Goal: Task Accomplishment & Management: Use online tool/utility

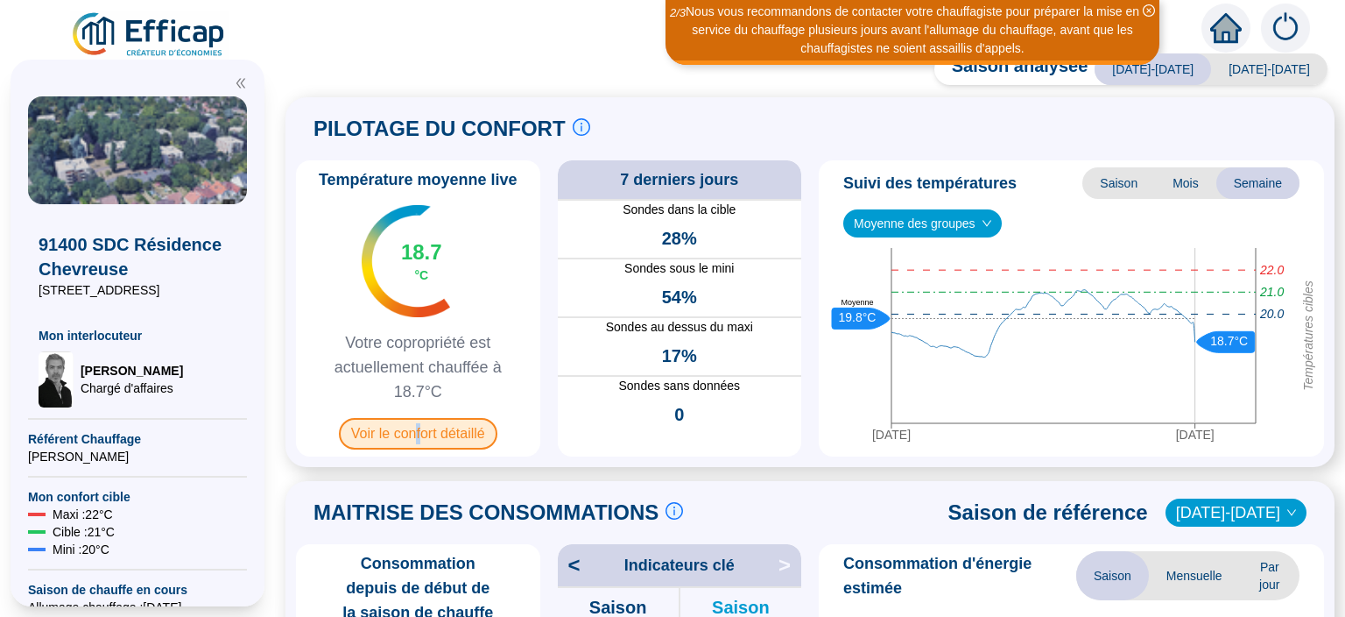
click at [418, 433] on span "Voir le confort détaillé" at bounding box center [418, 434] width 159 height 32
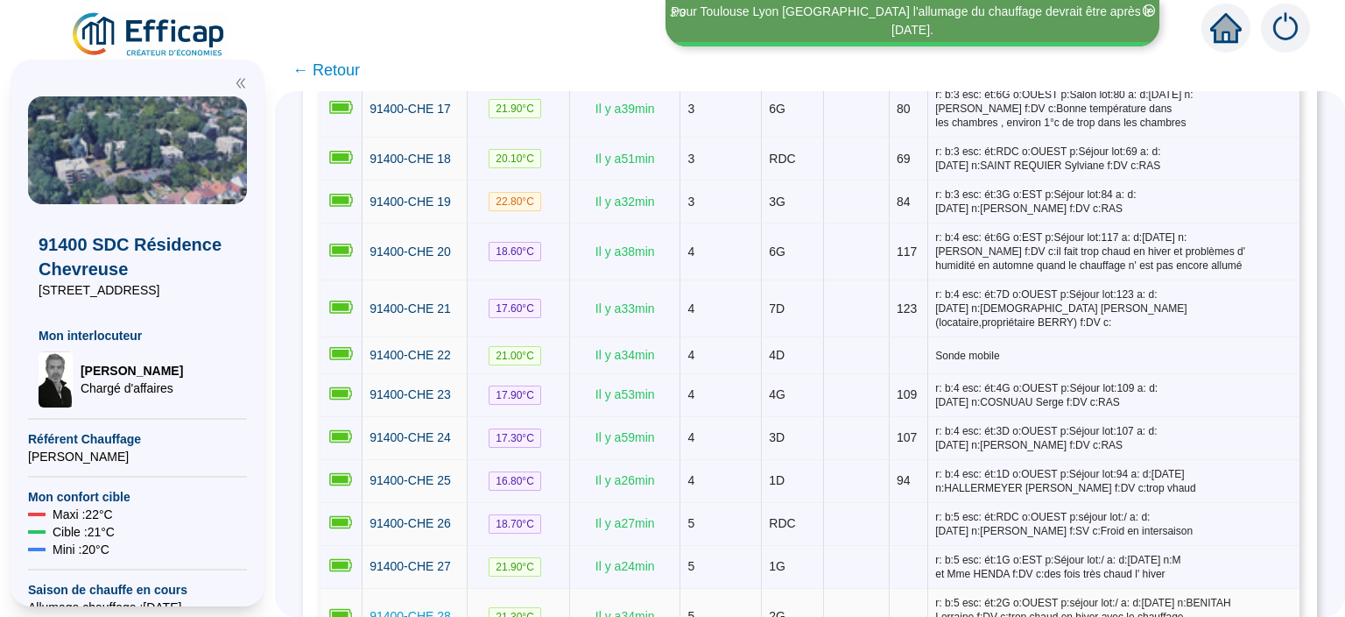
scroll to position [1249, 0]
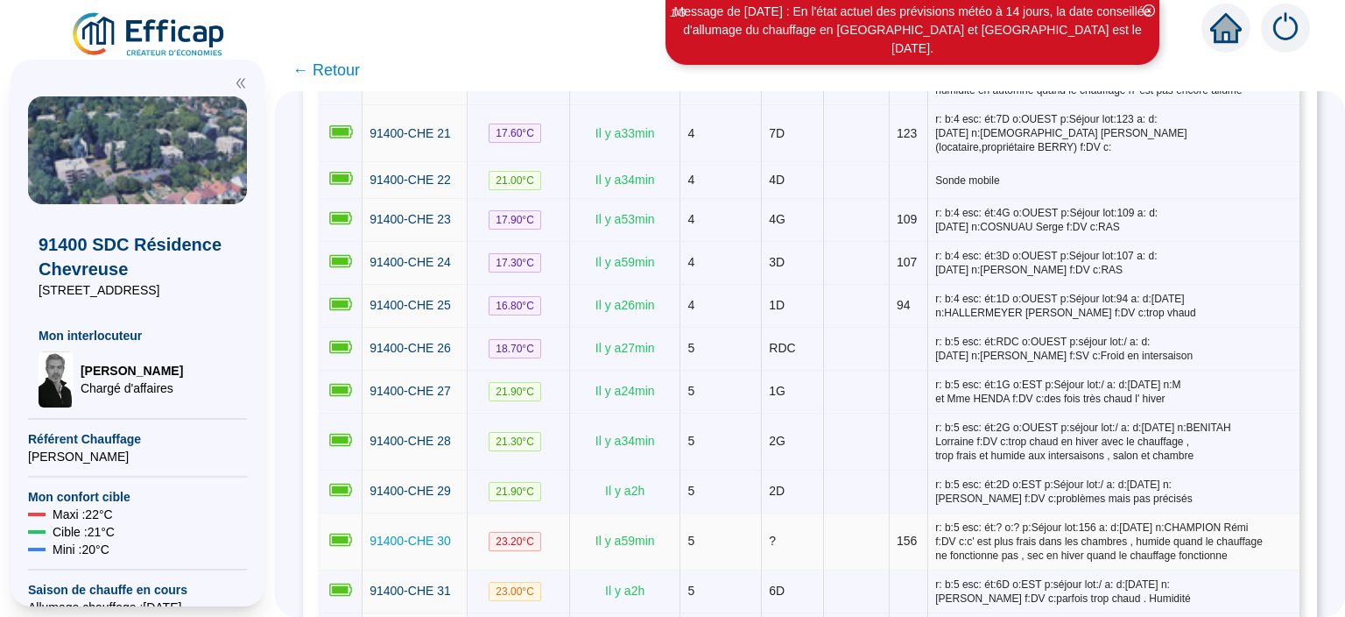
click at [419, 533] on span "91400-CHE 30" at bounding box center [410, 540] width 81 height 14
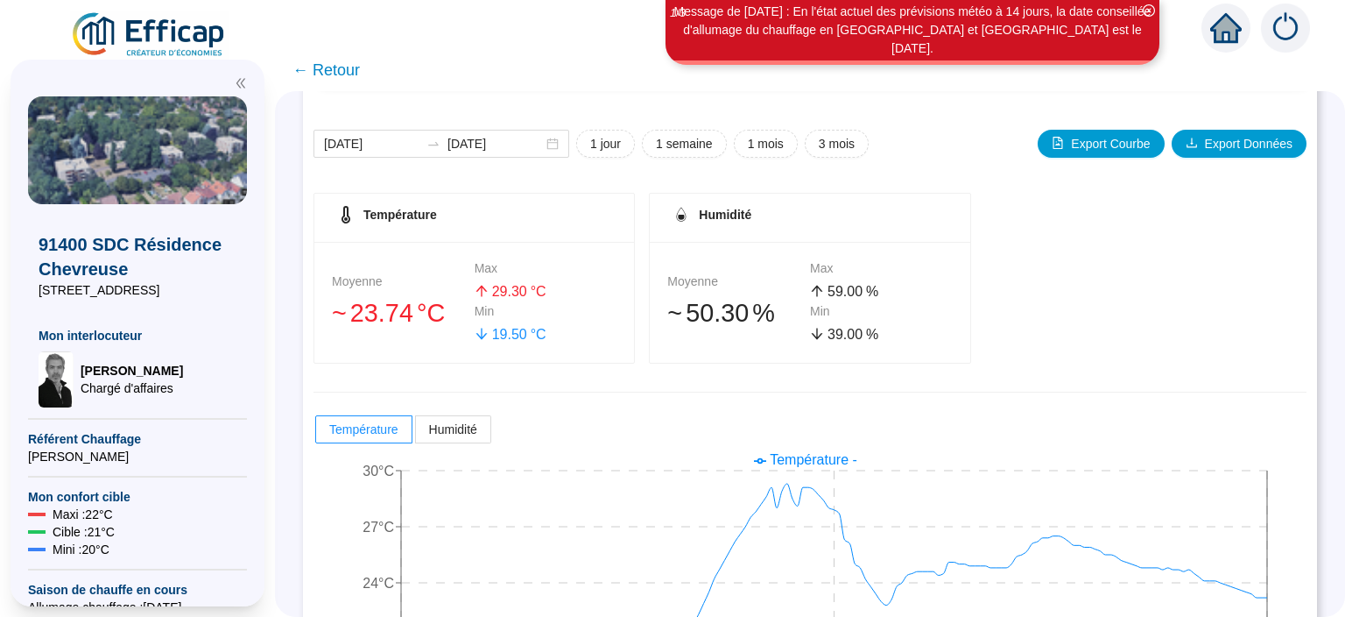
scroll to position [112, 0]
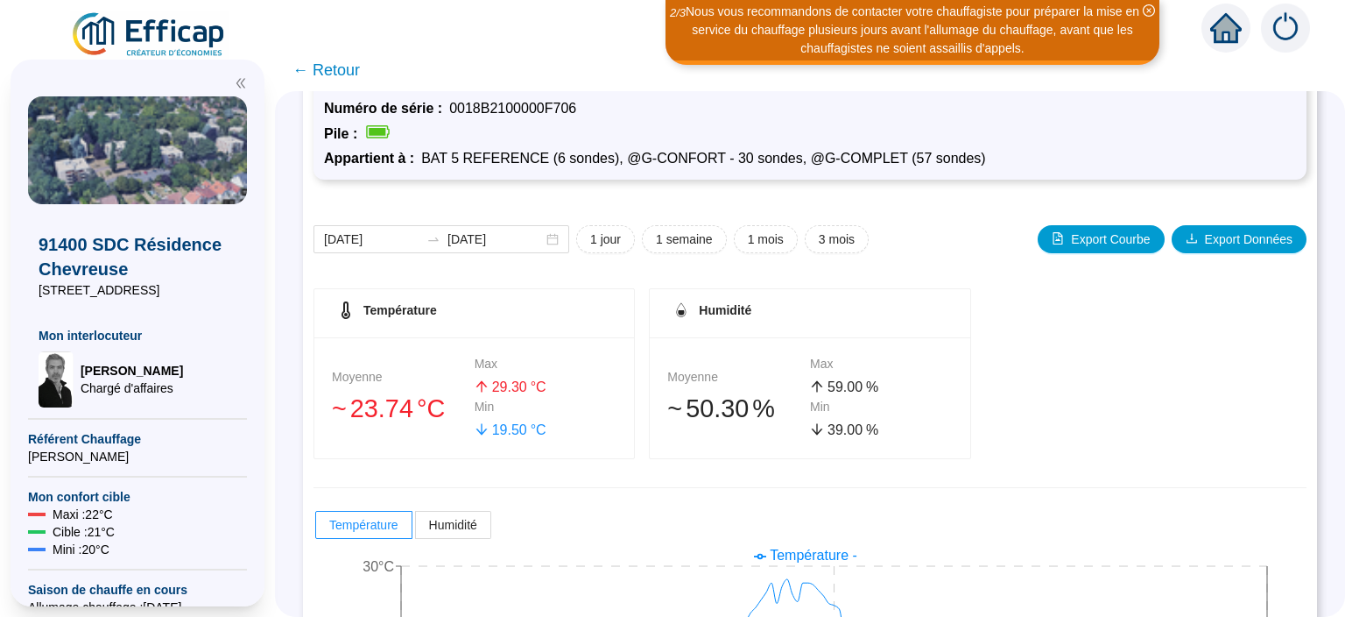
click at [739, 307] on span "Humidité" at bounding box center [725, 310] width 53 height 14
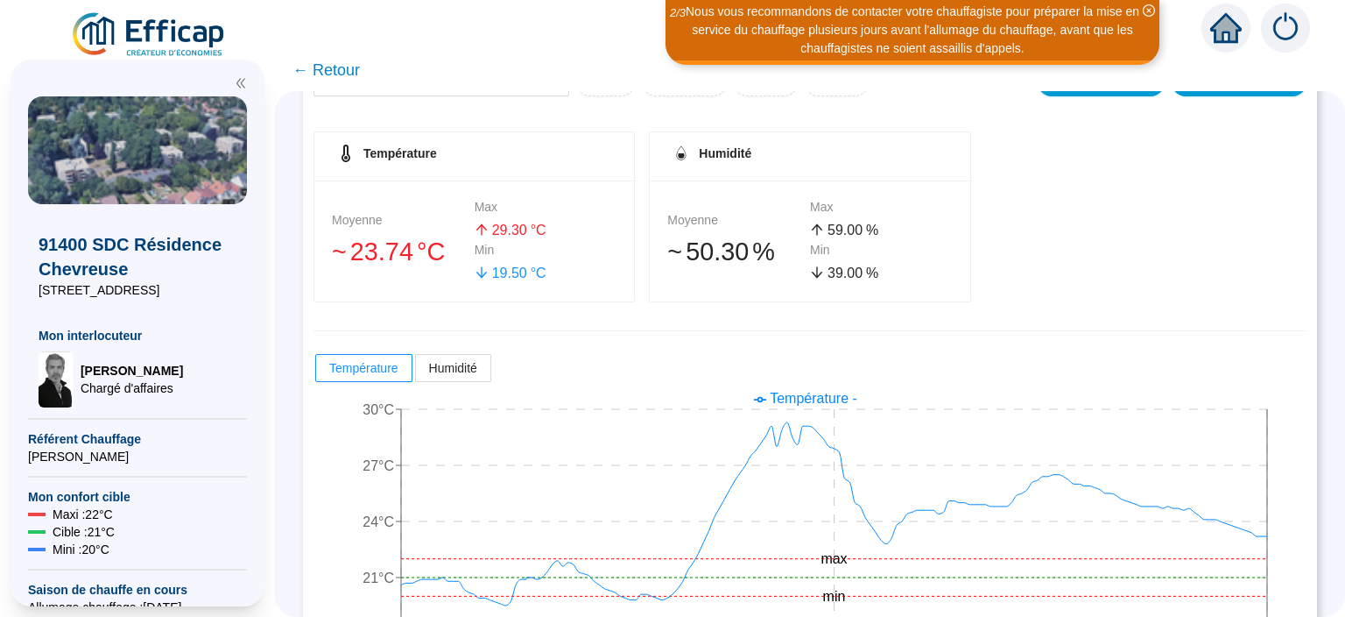
scroll to position [339, 0]
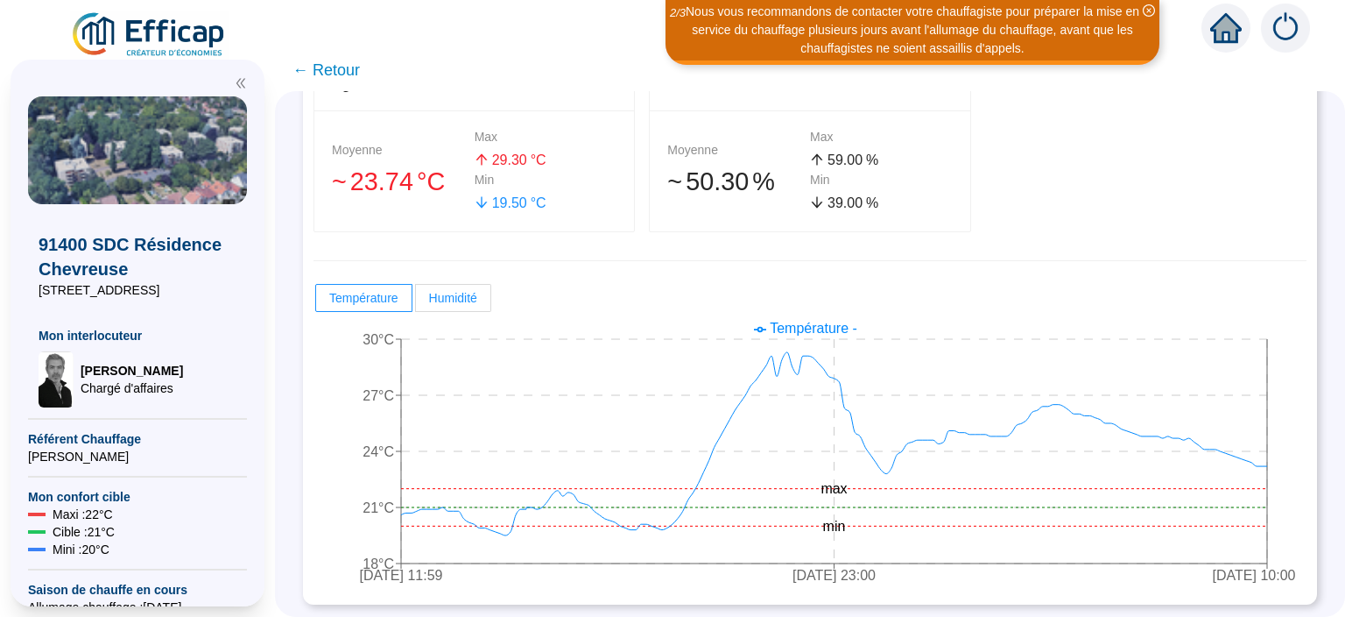
click at [475, 293] on span "Humidité" at bounding box center [453, 298] width 48 height 14
click at [416, 302] on input "Humidité" at bounding box center [416, 302] width 0 height 0
radio input "true"
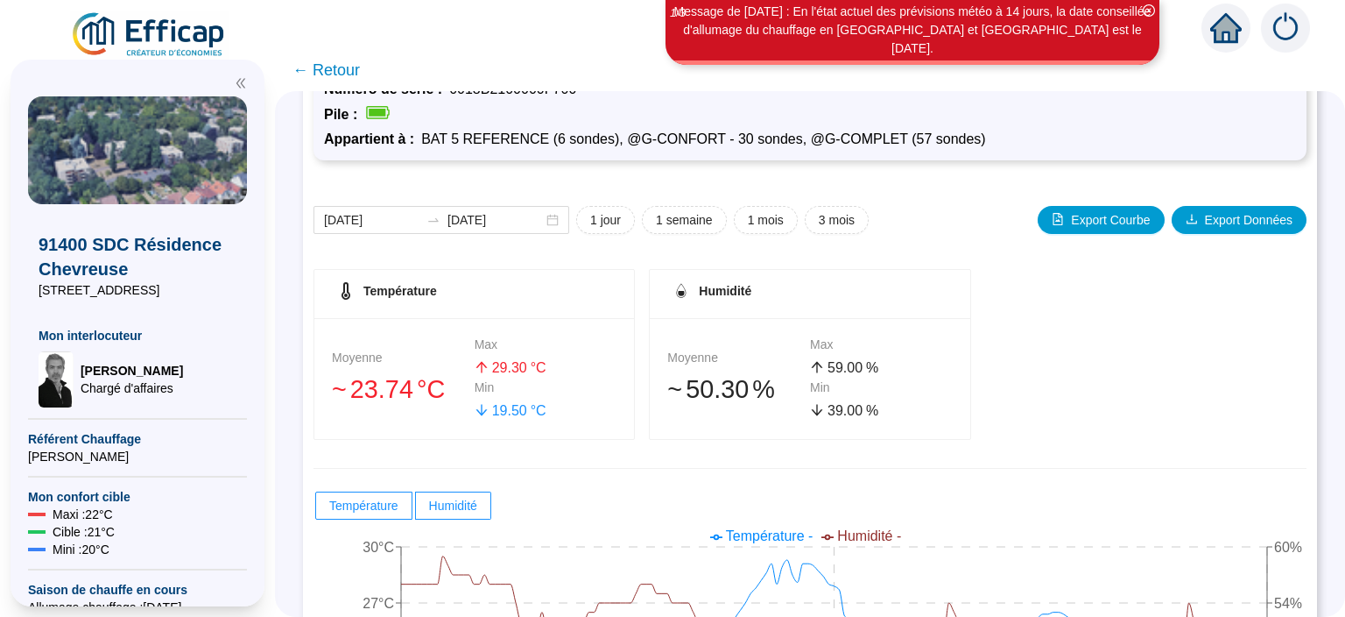
scroll to position [0, 0]
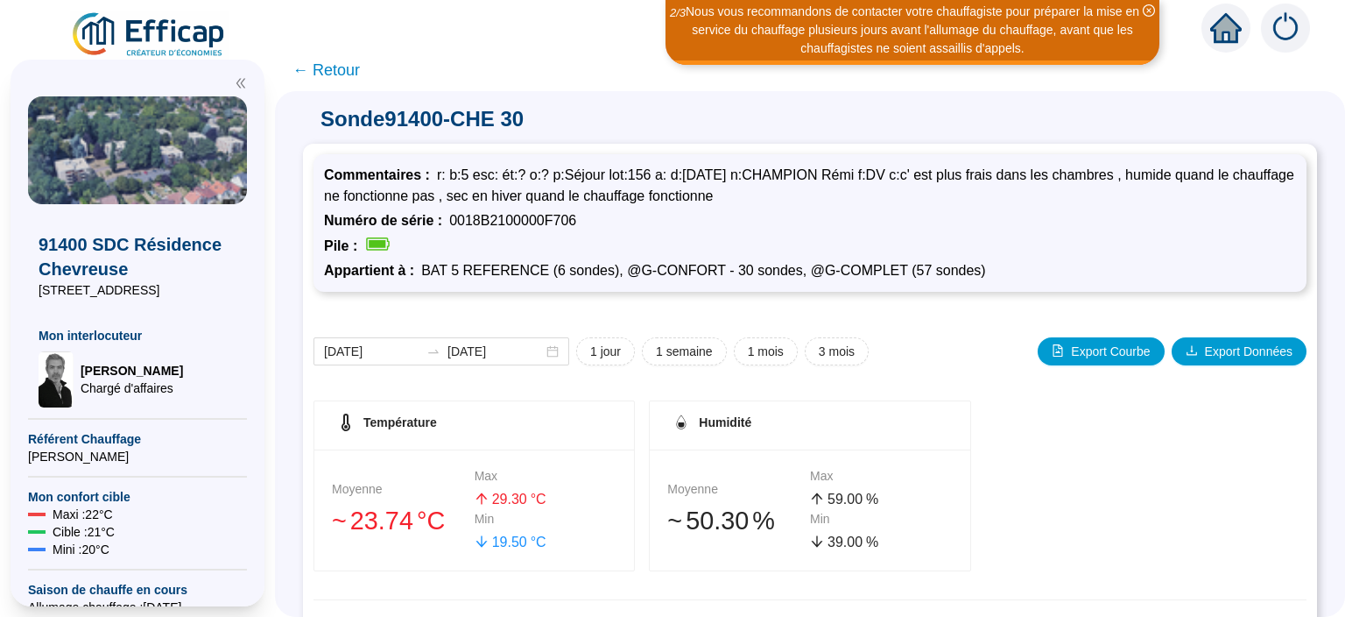
click at [343, 76] on span "← Retour" at bounding box center [326, 70] width 67 height 25
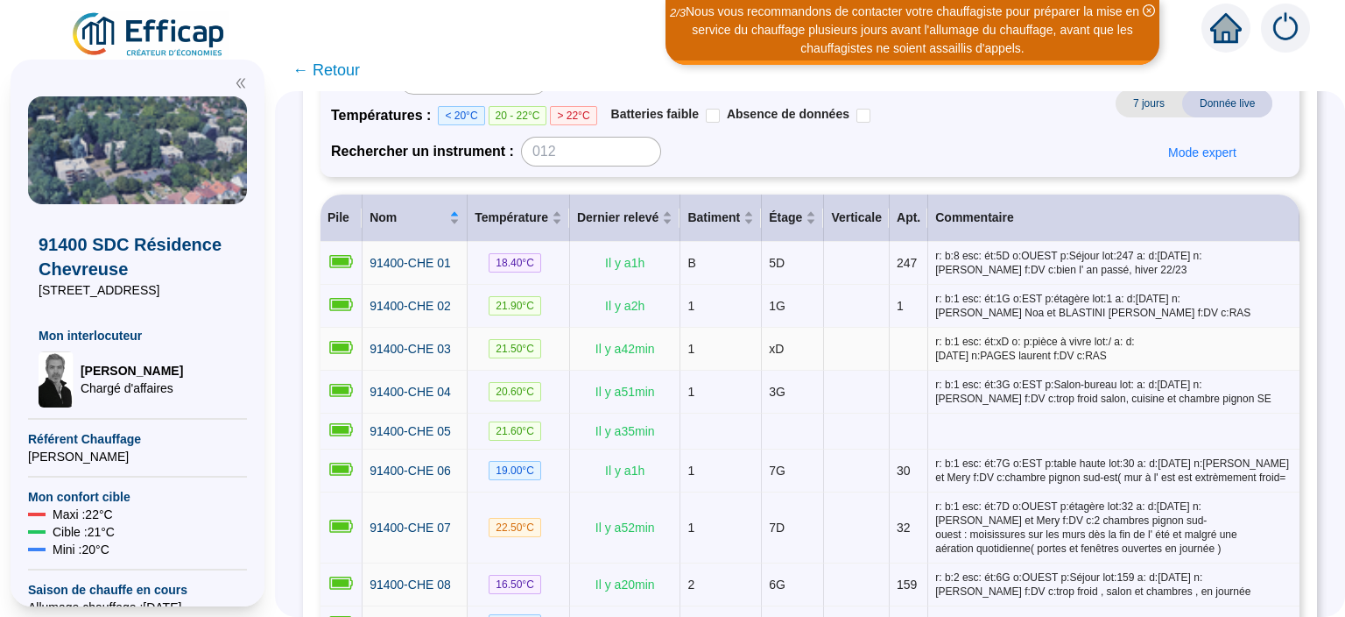
scroll to position [341, 0]
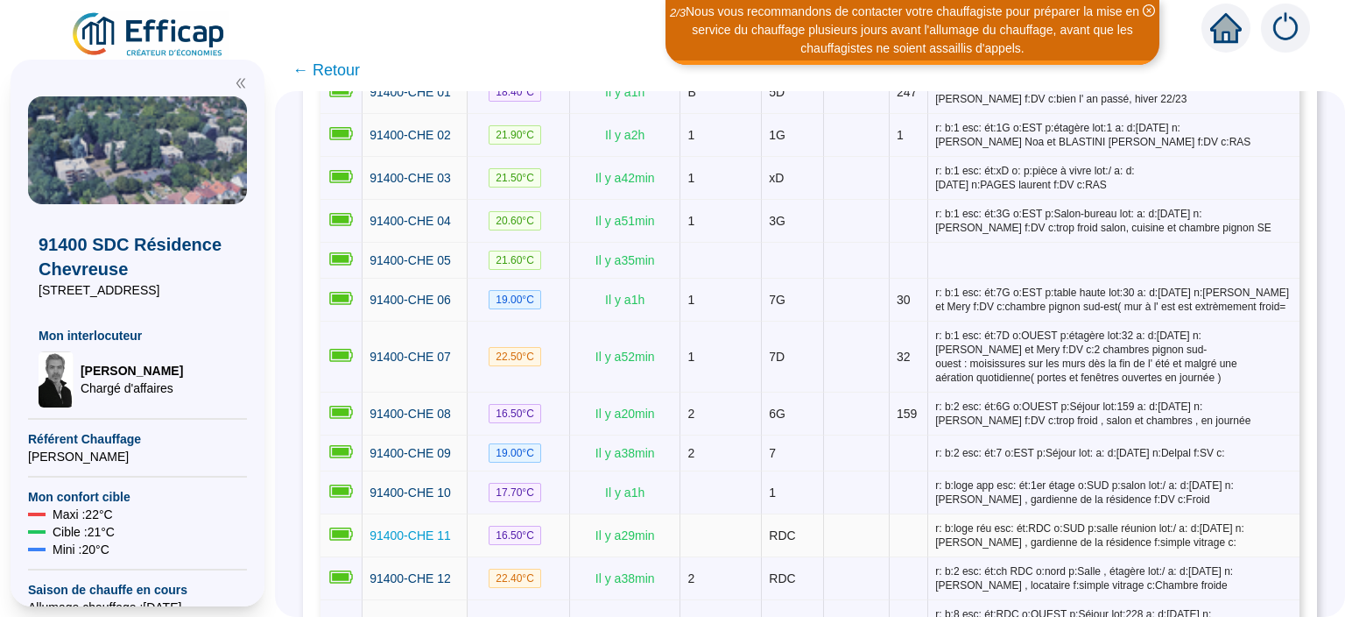
click at [424, 528] on span "91400-CHE 11" at bounding box center [410, 535] width 81 height 14
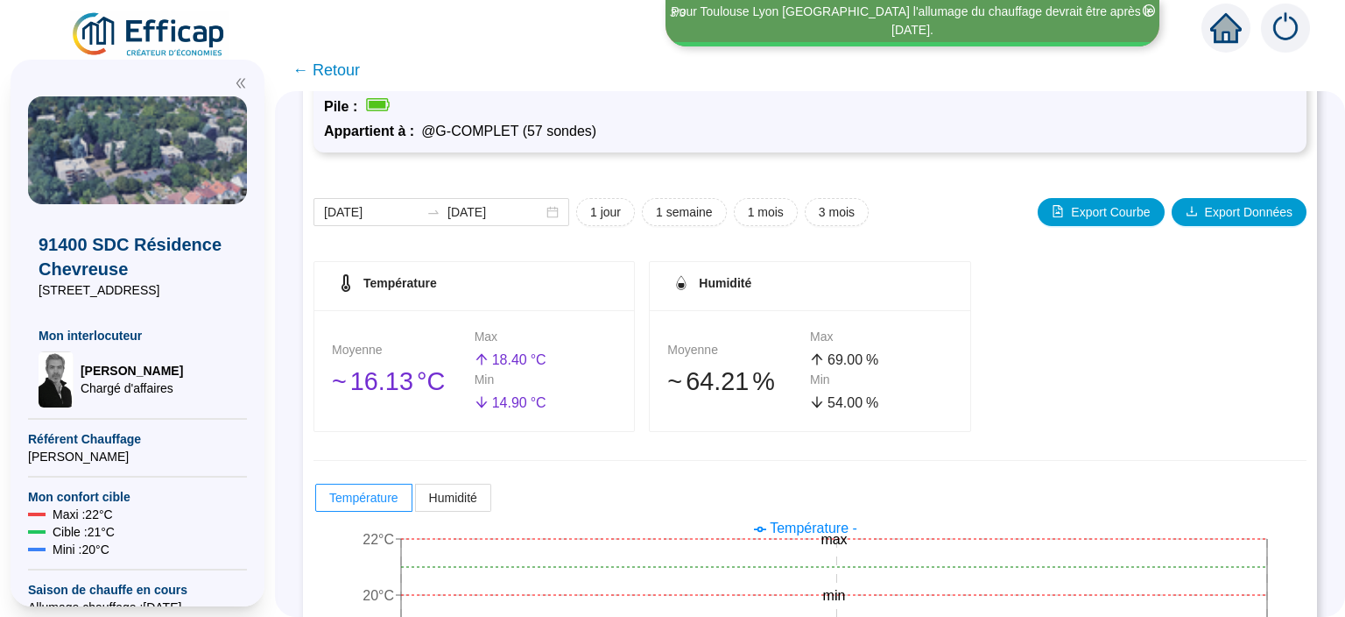
scroll to position [318, 0]
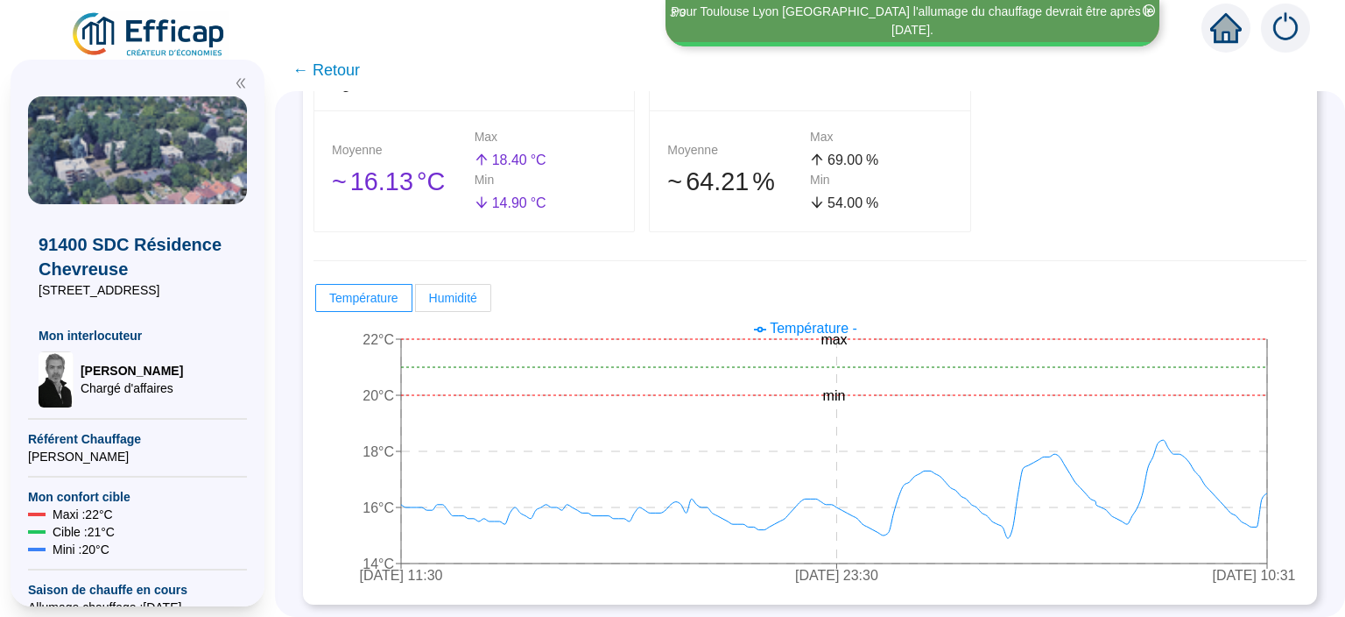
click at [468, 307] on label "Humidité" at bounding box center [453, 298] width 75 height 28
click at [416, 302] on input "Humidité" at bounding box center [416, 302] width 0 height 0
radio input "true"
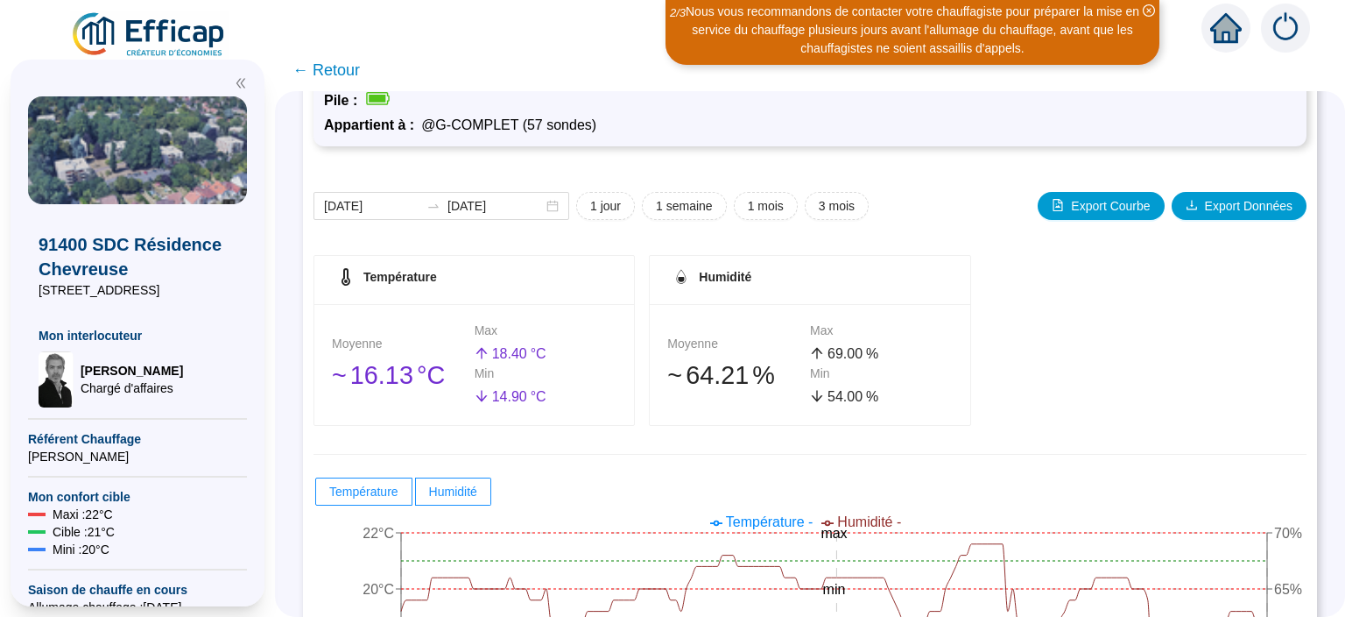
scroll to position [91, 0]
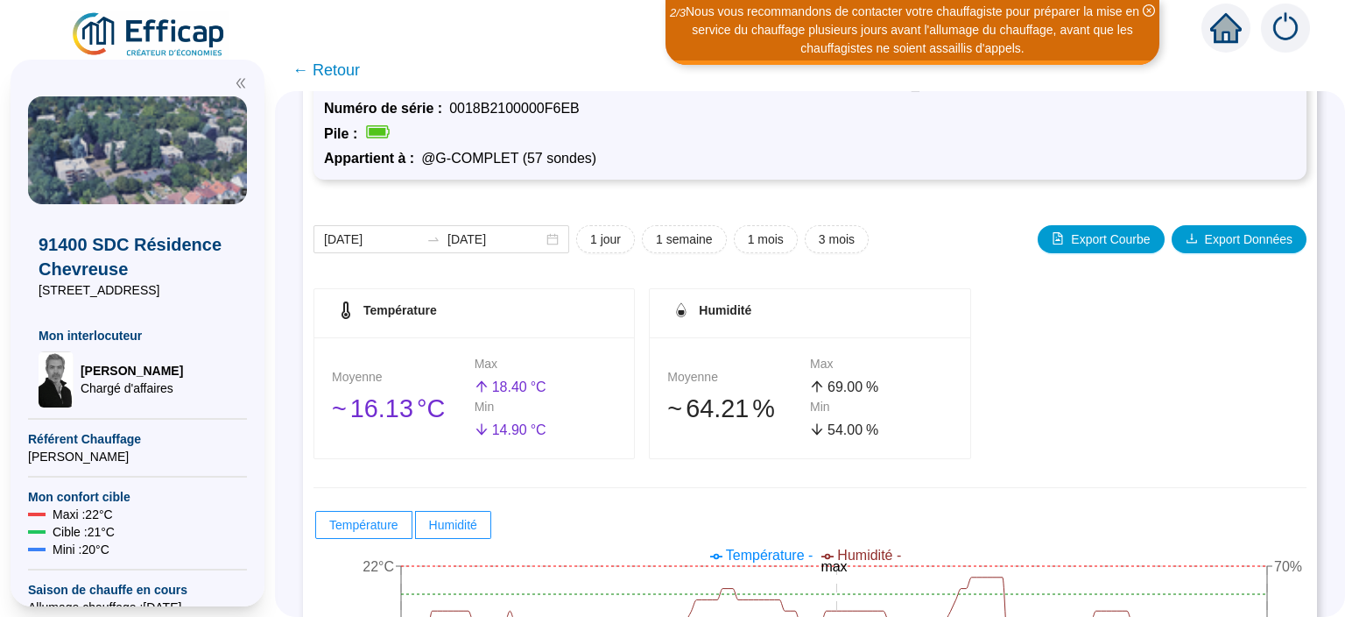
click at [343, 68] on span "← Retour" at bounding box center [326, 70] width 67 height 25
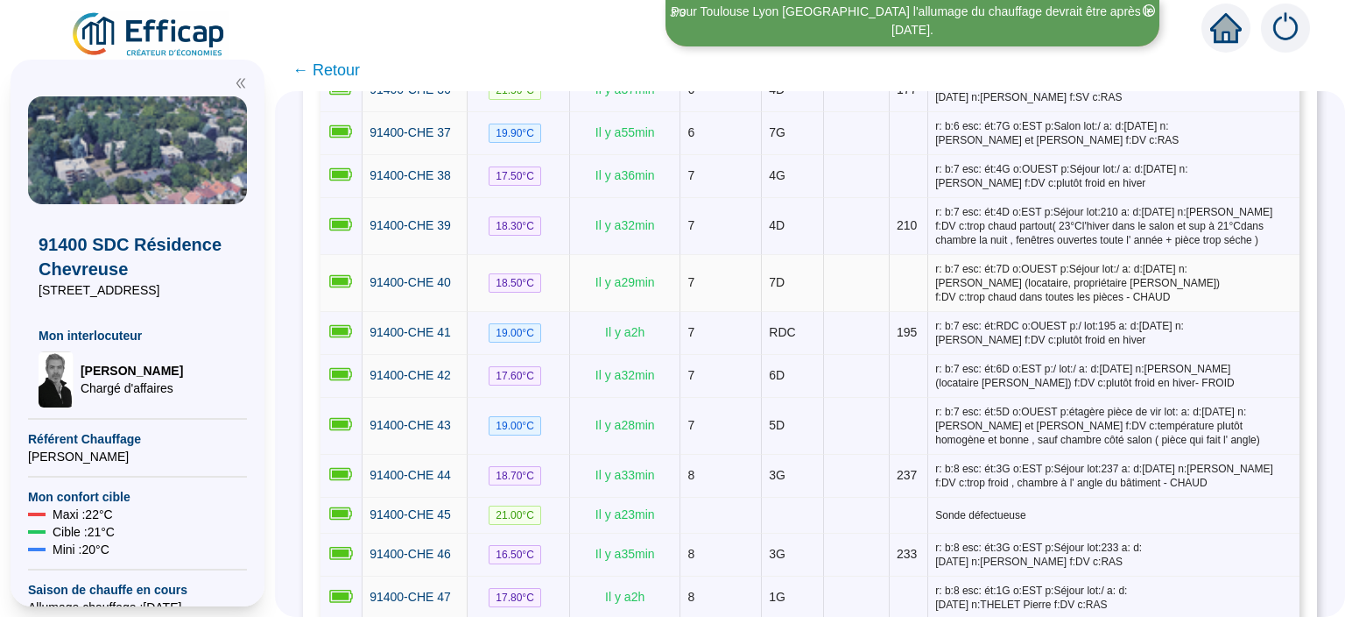
scroll to position [2156, 0]
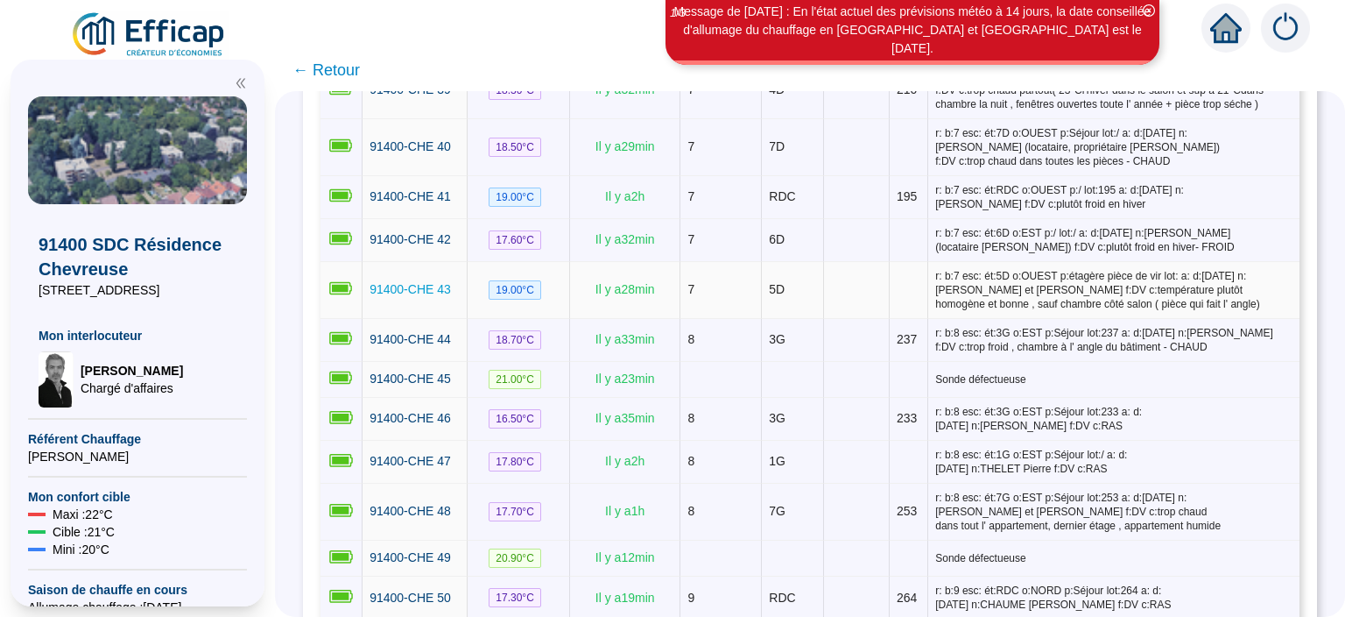
click at [420, 282] on span "91400-CHE 43" at bounding box center [410, 289] width 81 height 14
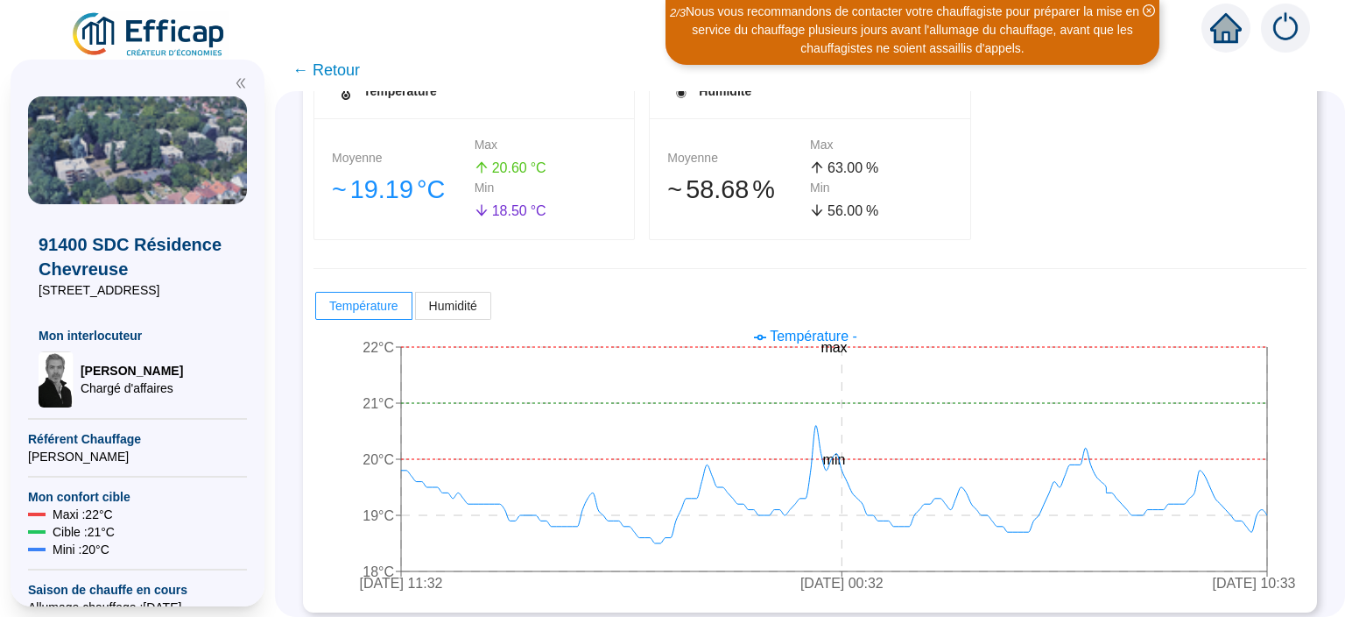
scroll to position [339, 0]
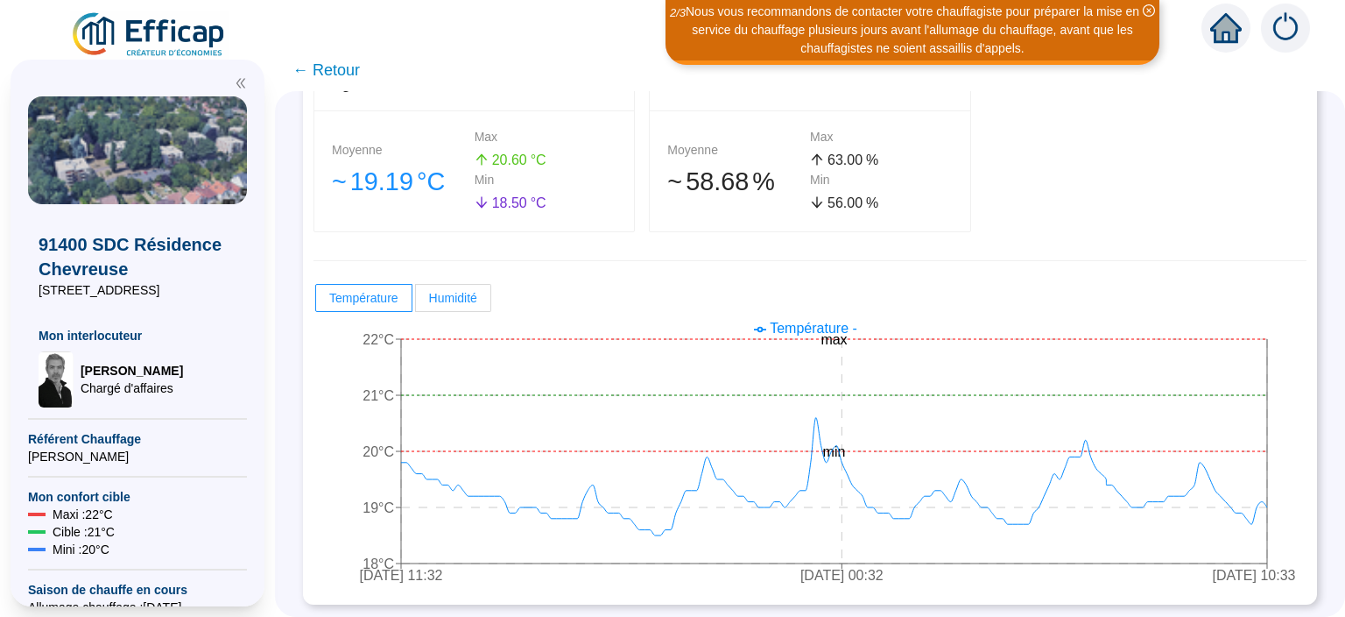
click at [455, 298] on span "Humidité" at bounding box center [453, 298] width 48 height 14
click at [416, 302] on input "Humidité" at bounding box center [416, 302] width 0 height 0
radio input "true"
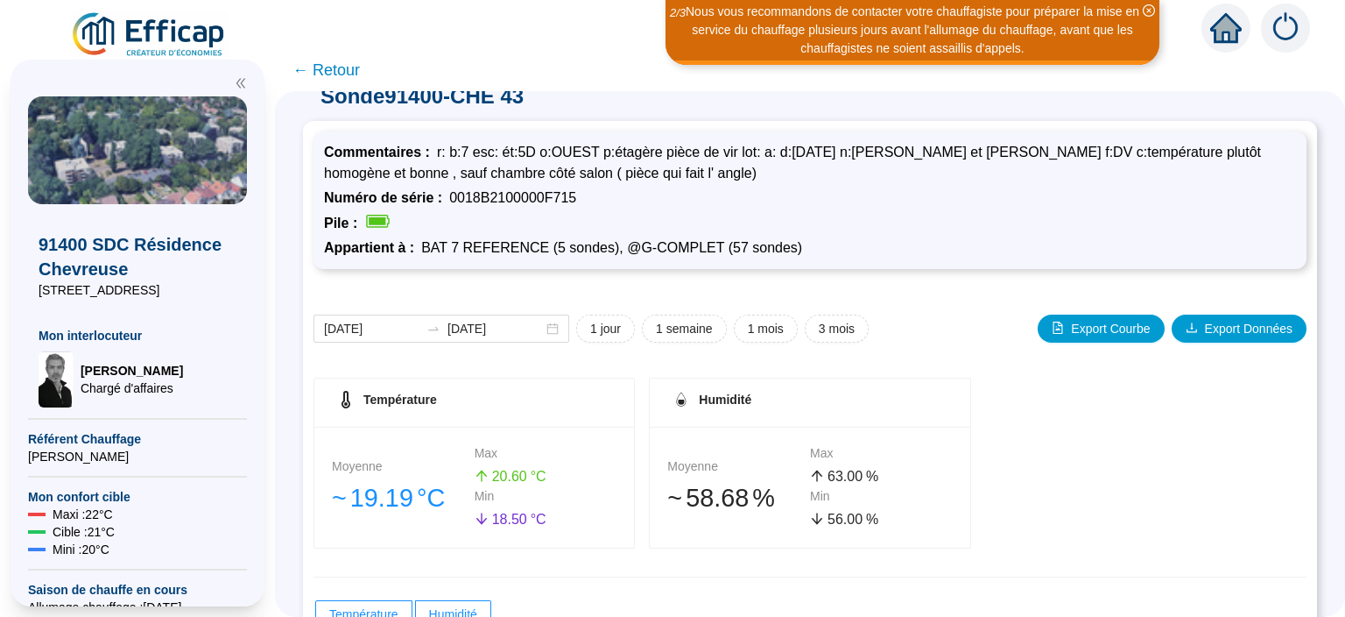
scroll to position [0, 0]
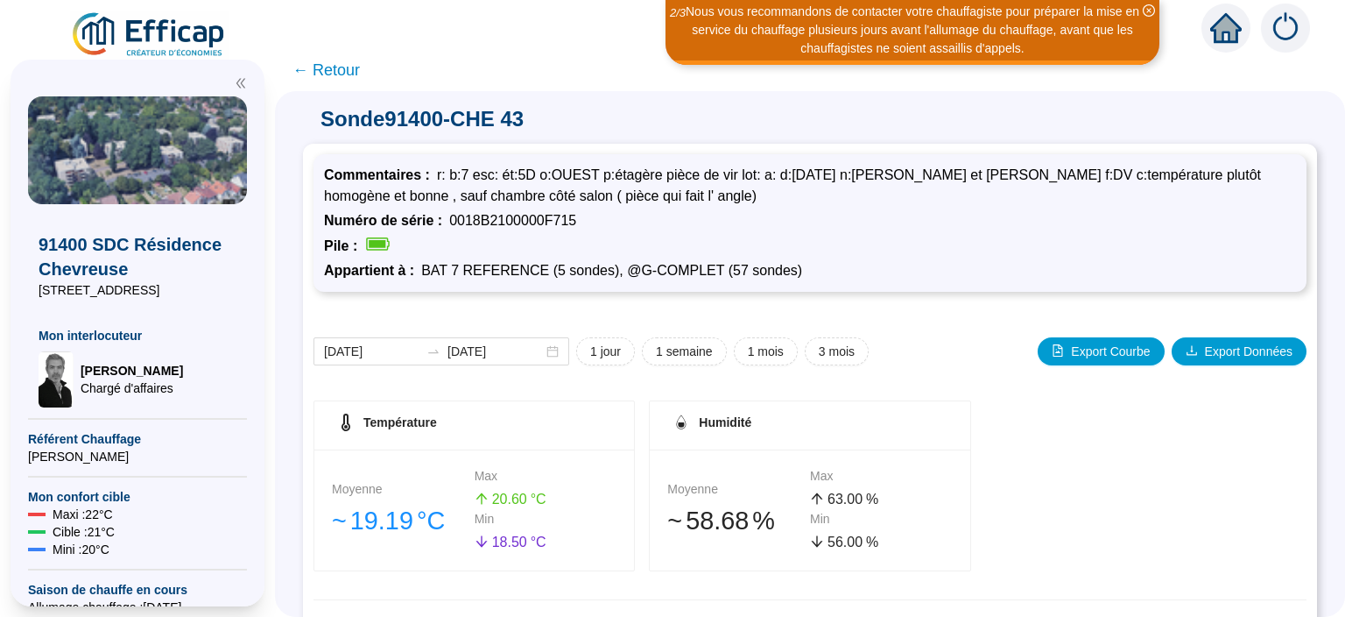
click at [332, 79] on span "← Retour" at bounding box center [326, 70] width 67 height 25
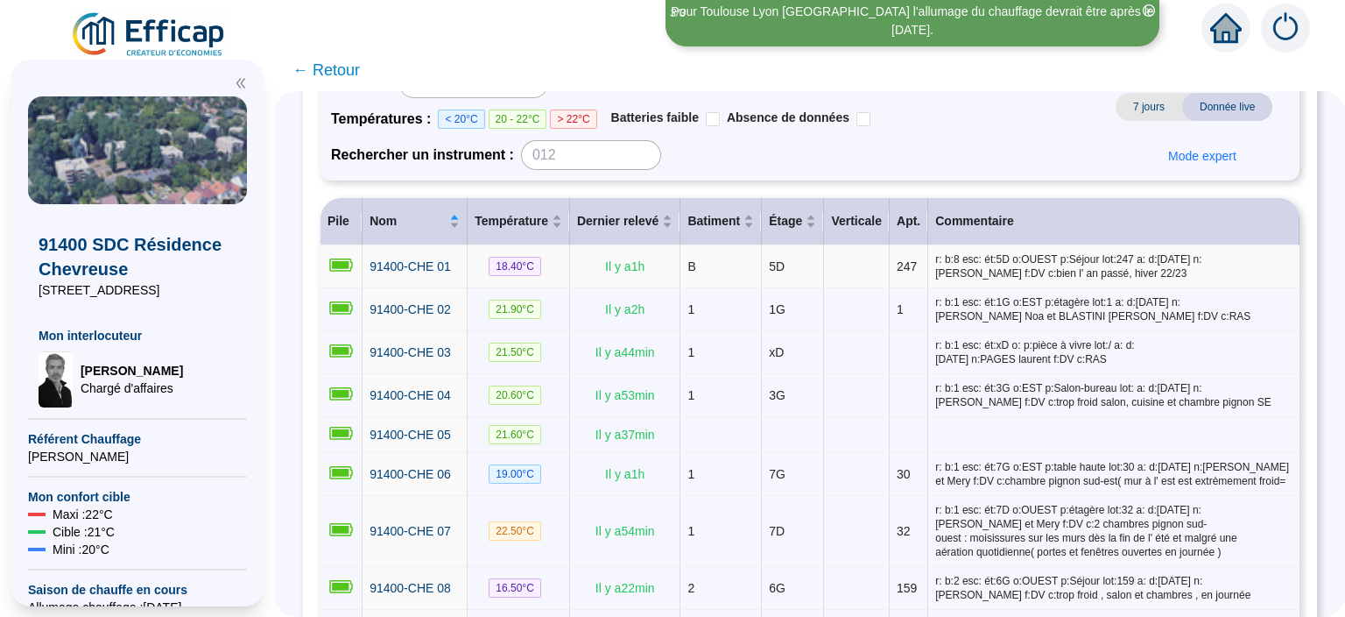
scroll to position [341, 0]
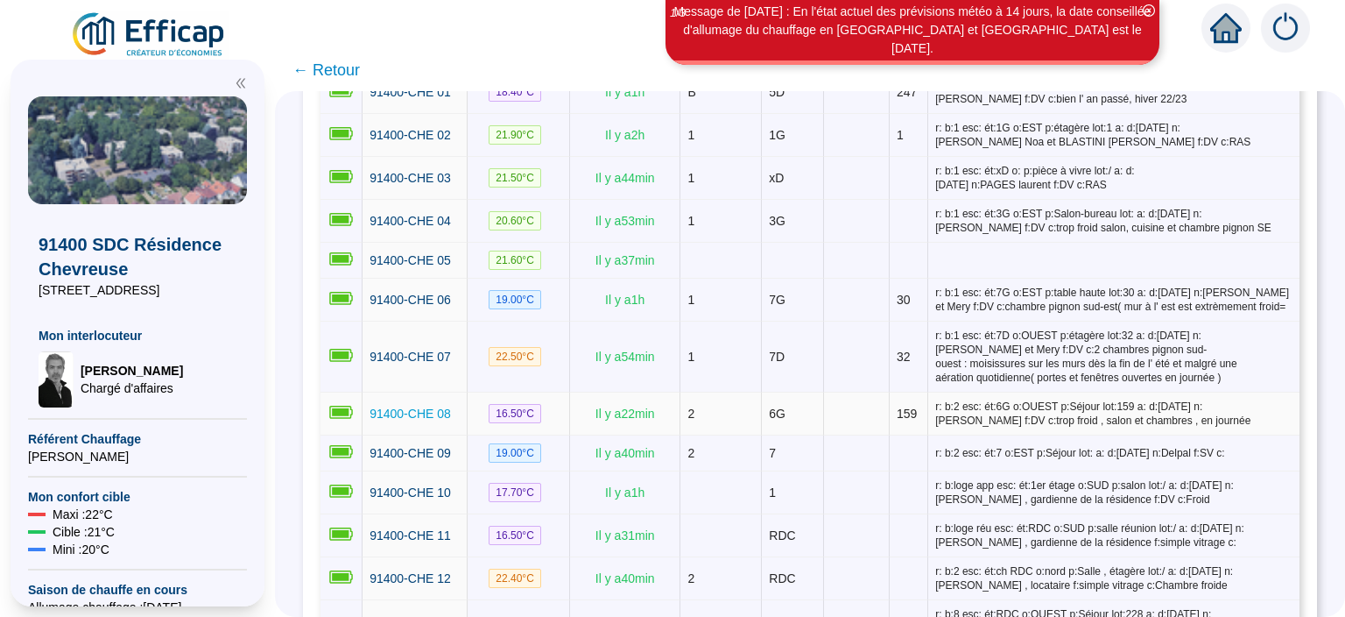
click at [425, 406] on span "91400-CHE 08" at bounding box center [410, 413] width 81 height 14
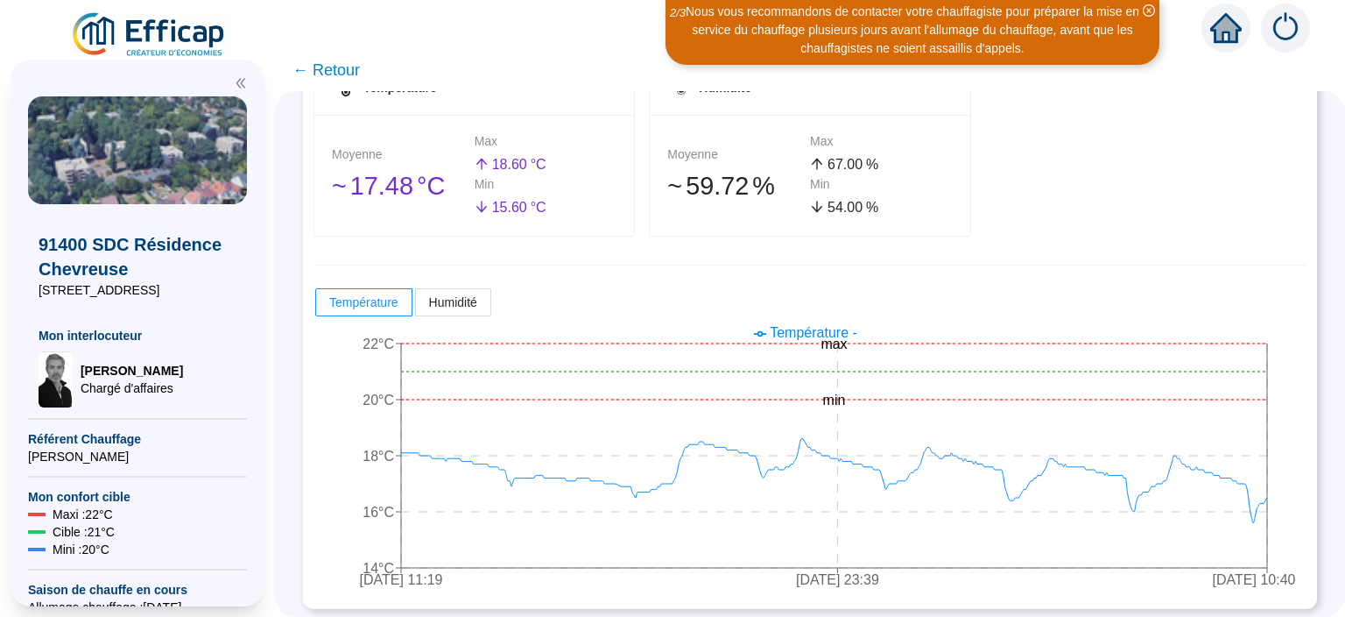
scroll to position [318, 0]
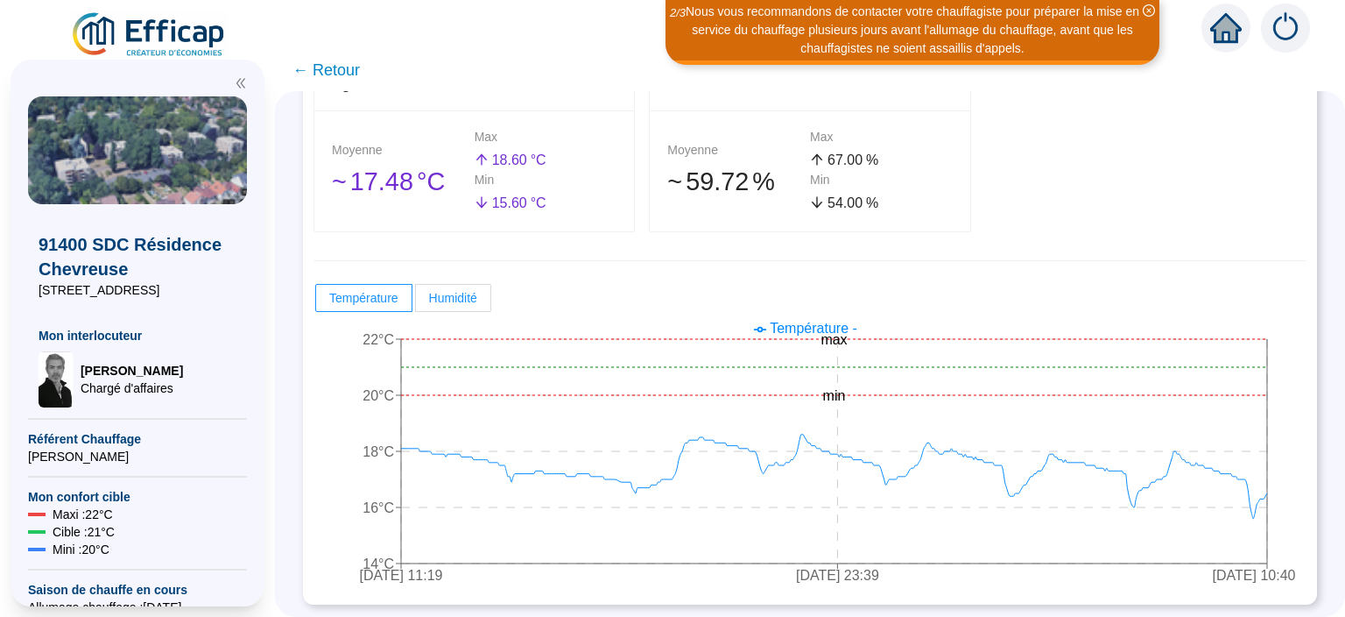
click at [460, 300] on span "Humidité" at bounding box center [453, 298] width 48 height 14
click at [416, 302] on input "Humidité" at bounding box center [416, 302] width 0 height 0
radio input "true"
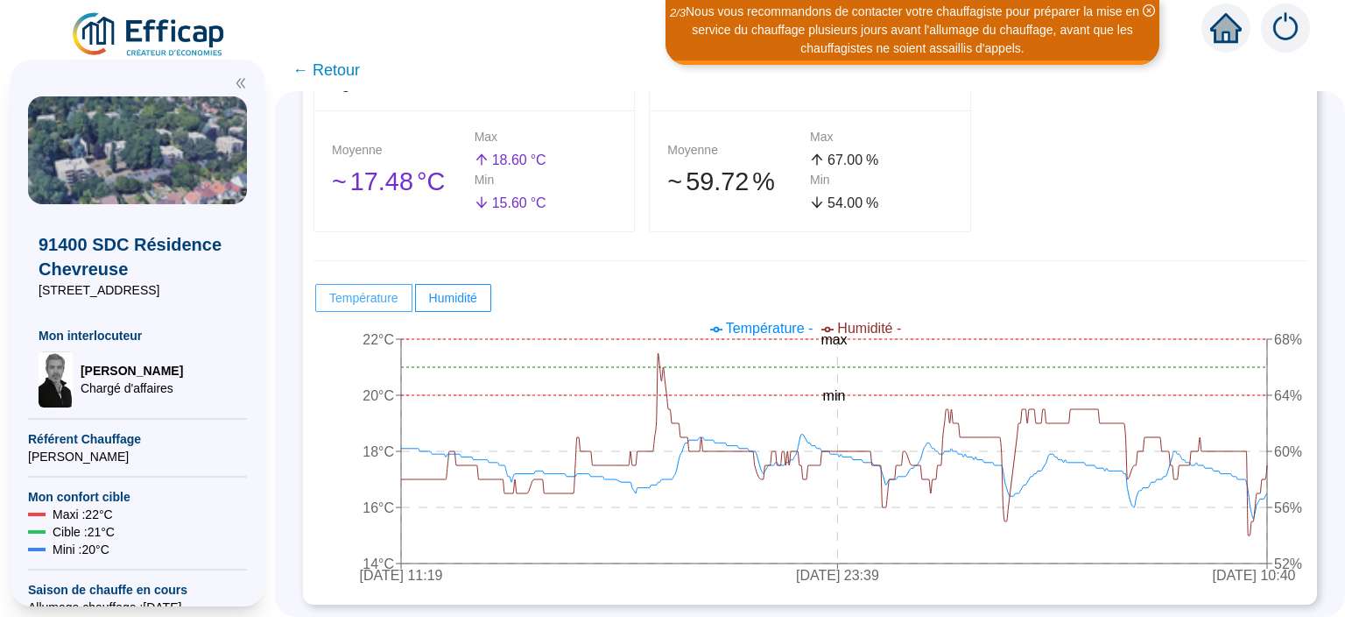
click at [357, 302] on span "Température" at bounding box center [363, 298] width 69 height 14
click at [316, 302] on input "Température" at bounding box center [316, 302] width 0 height 0
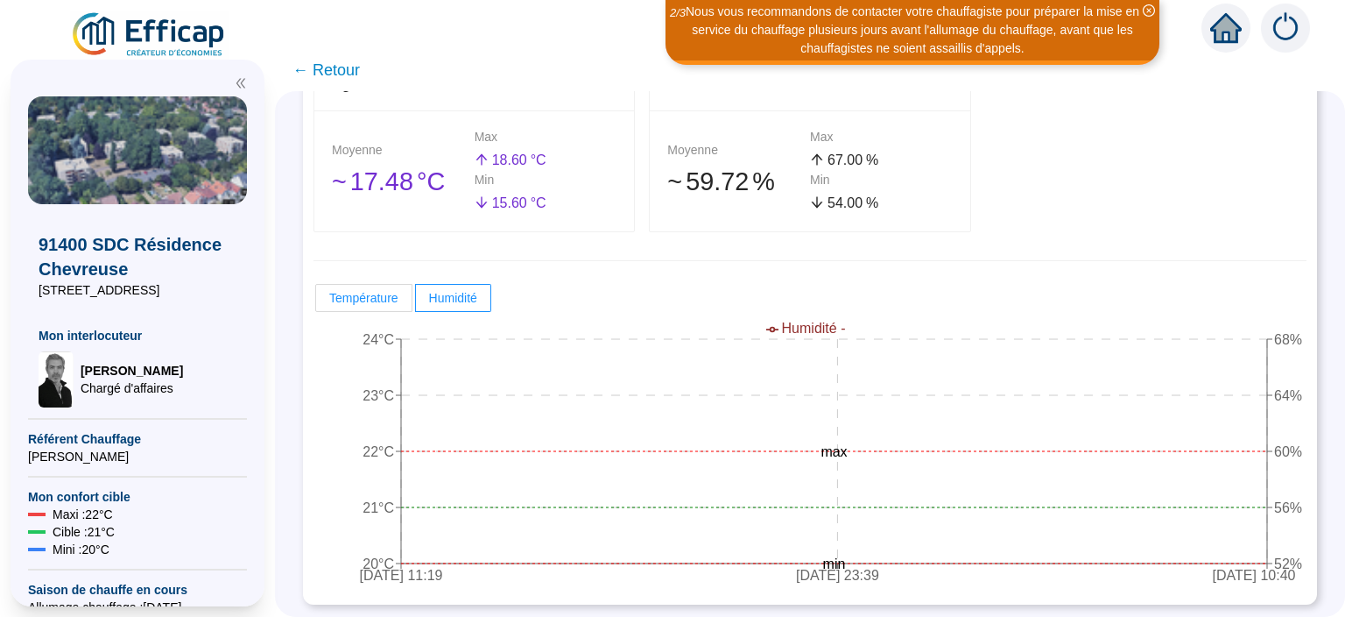
radio input "false"
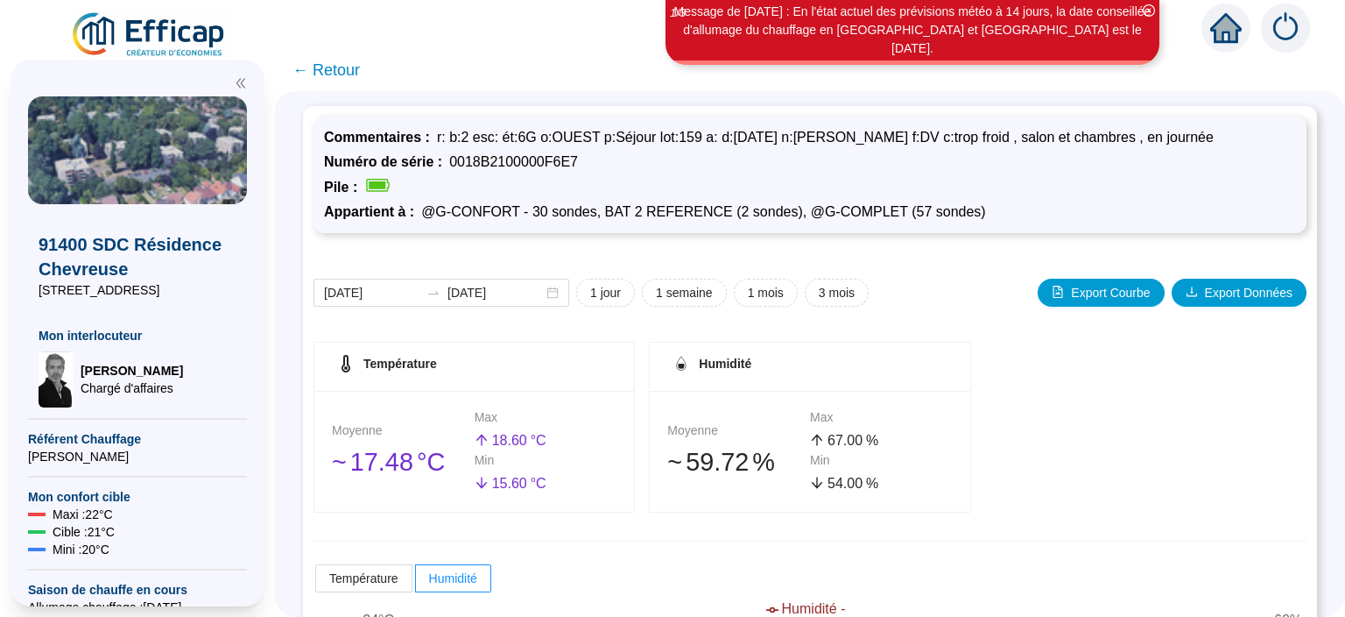
scroll to position [0, 0]
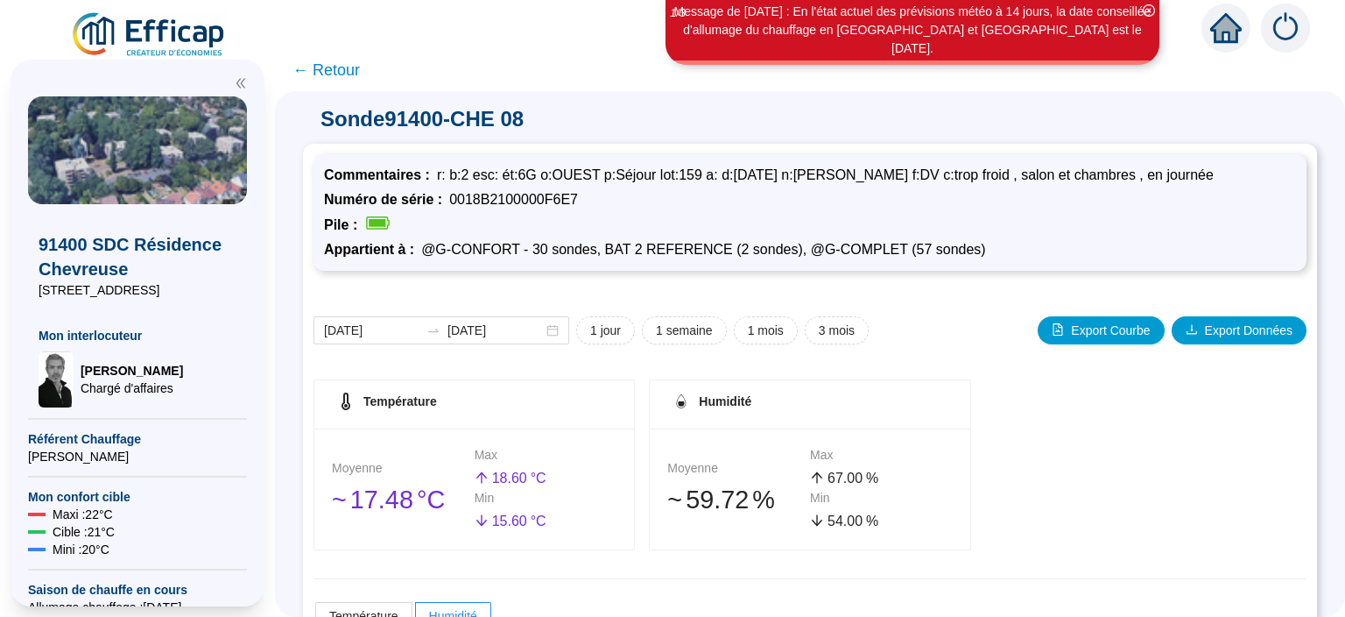
click at [328, 67] on span "← Retour" at bounding box center [326, 70] width 67 height 25
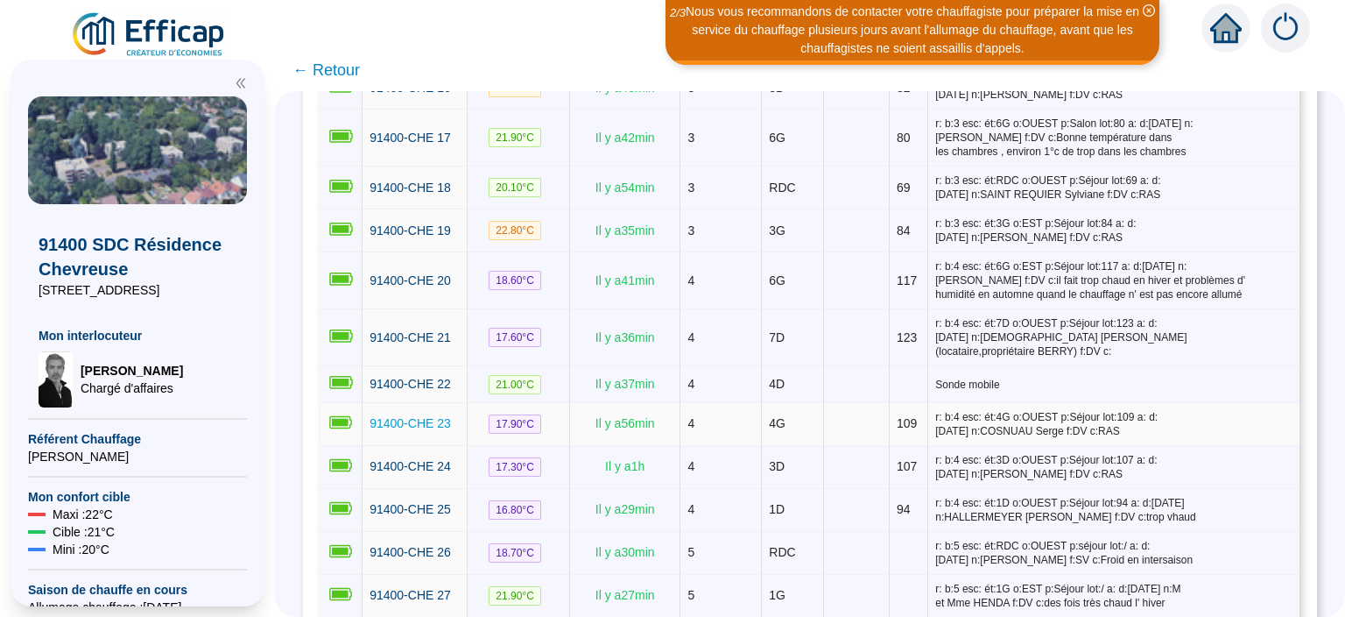
scroll to position [1135, 0]
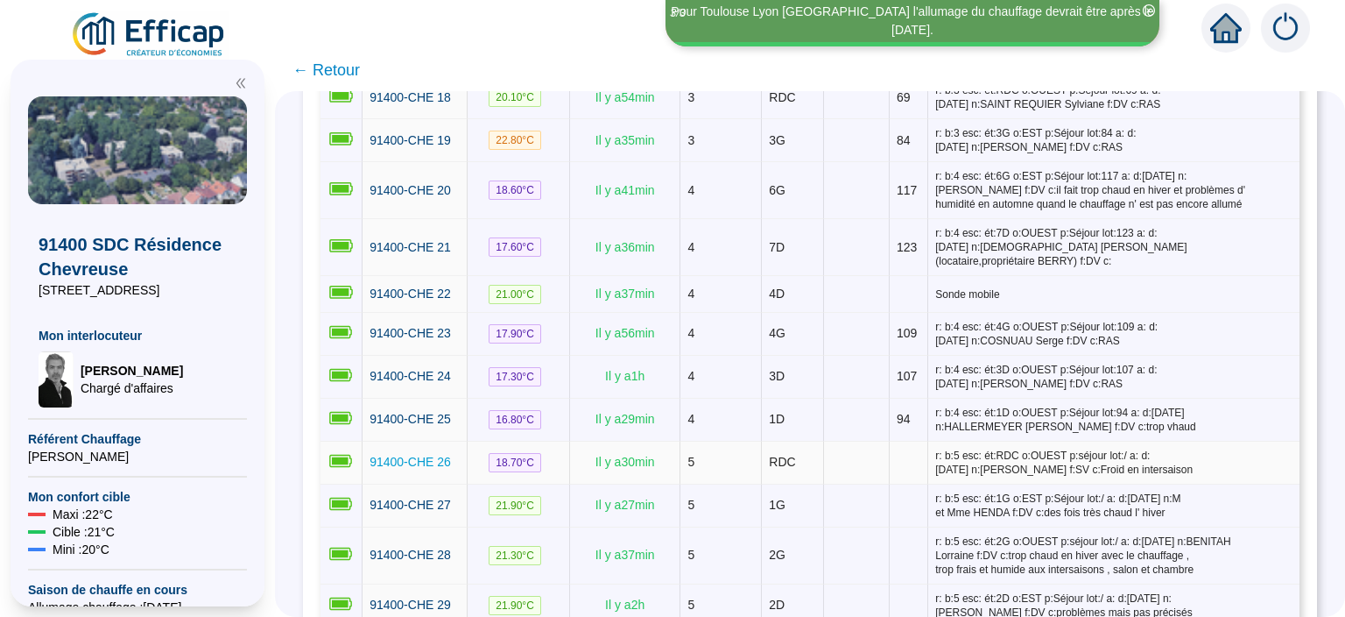
click at [424, 455] on span "91400-CHE 26" at bounding box center [410, 462] width 81 height 14
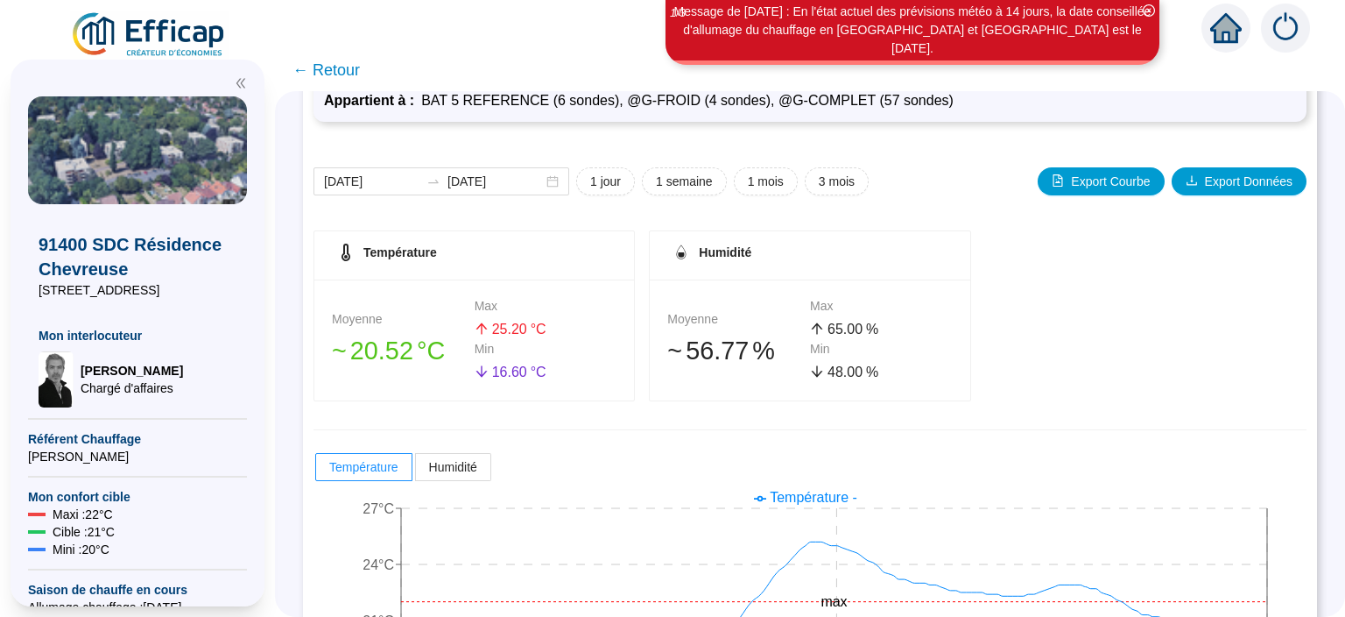
scroll to position [91, 0]
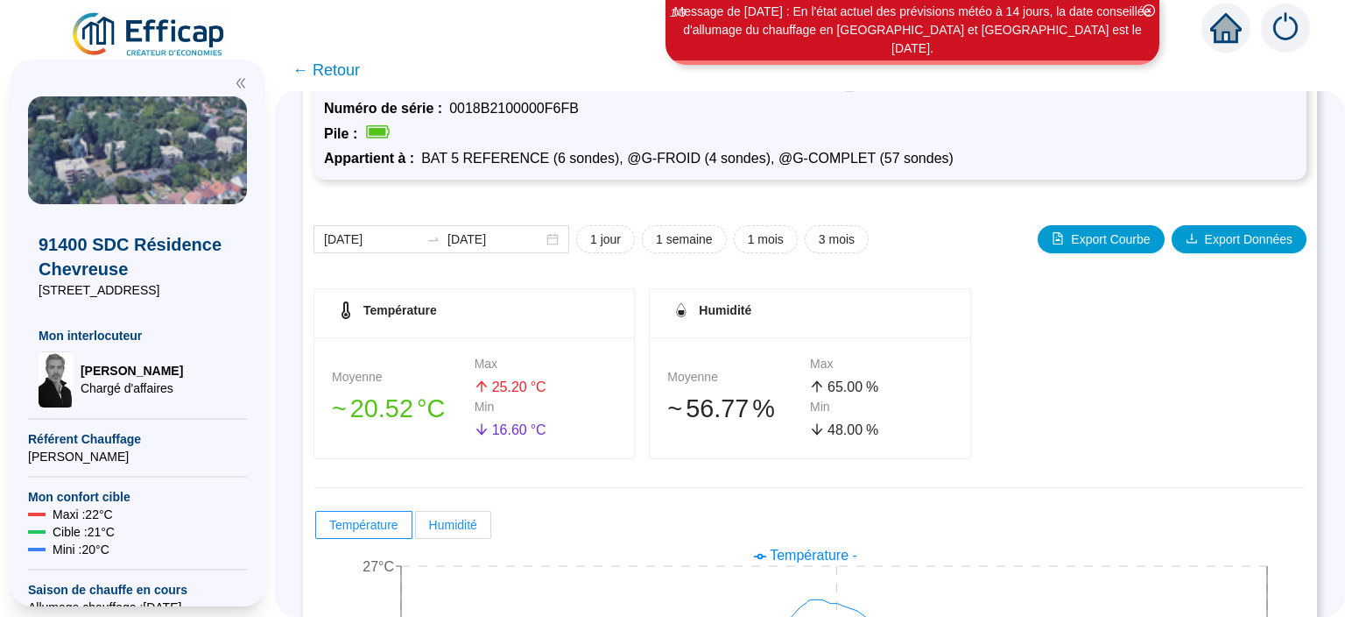
click at [446, 527] on span "Humidité" at bounding box center [453, 525] width 48 height 14
click at [416, 529] on input "Humidité" at bounding box center [416, 529] width 0 height 0
radio input "true"
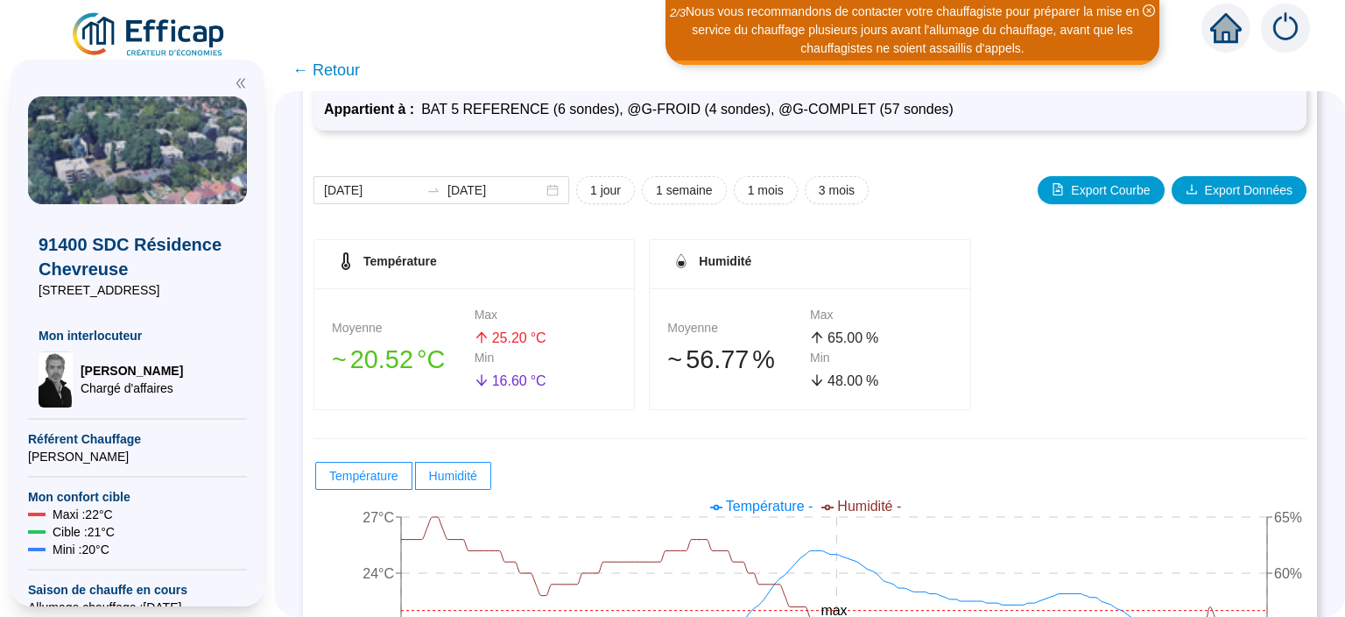
scroll to position [0, 0]
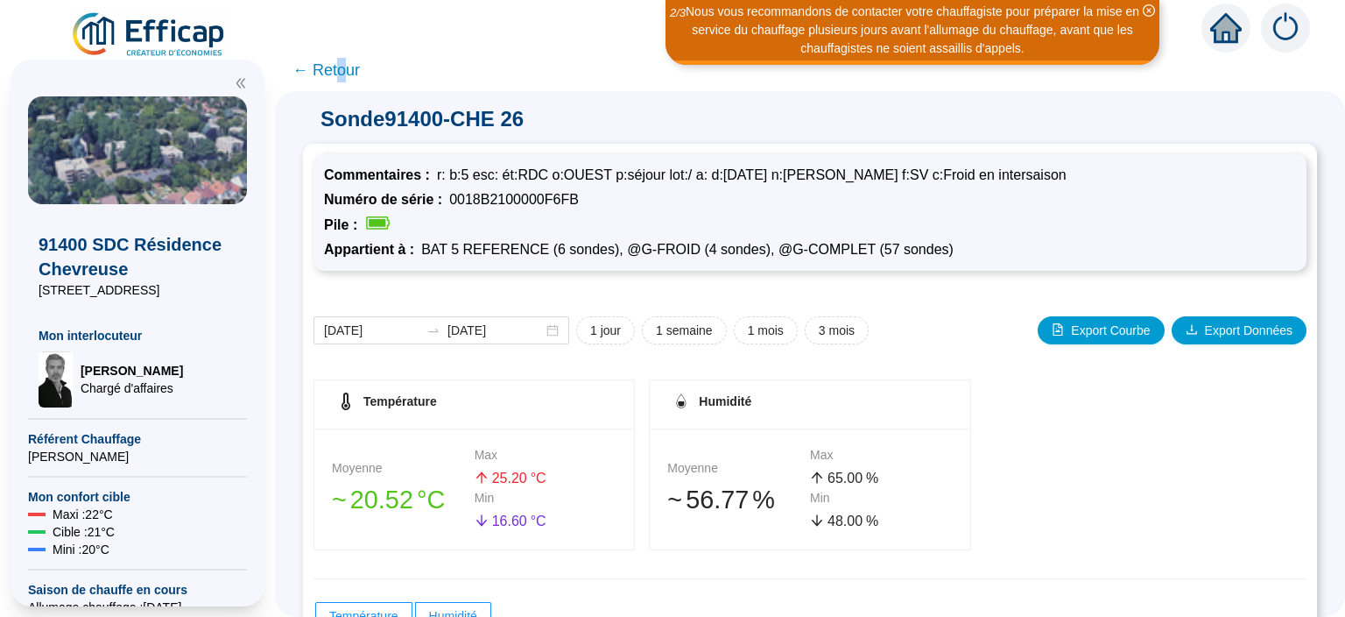
click at [338, 68] on span "← Retour" at bounding box center [326, 70] width 67 height 25
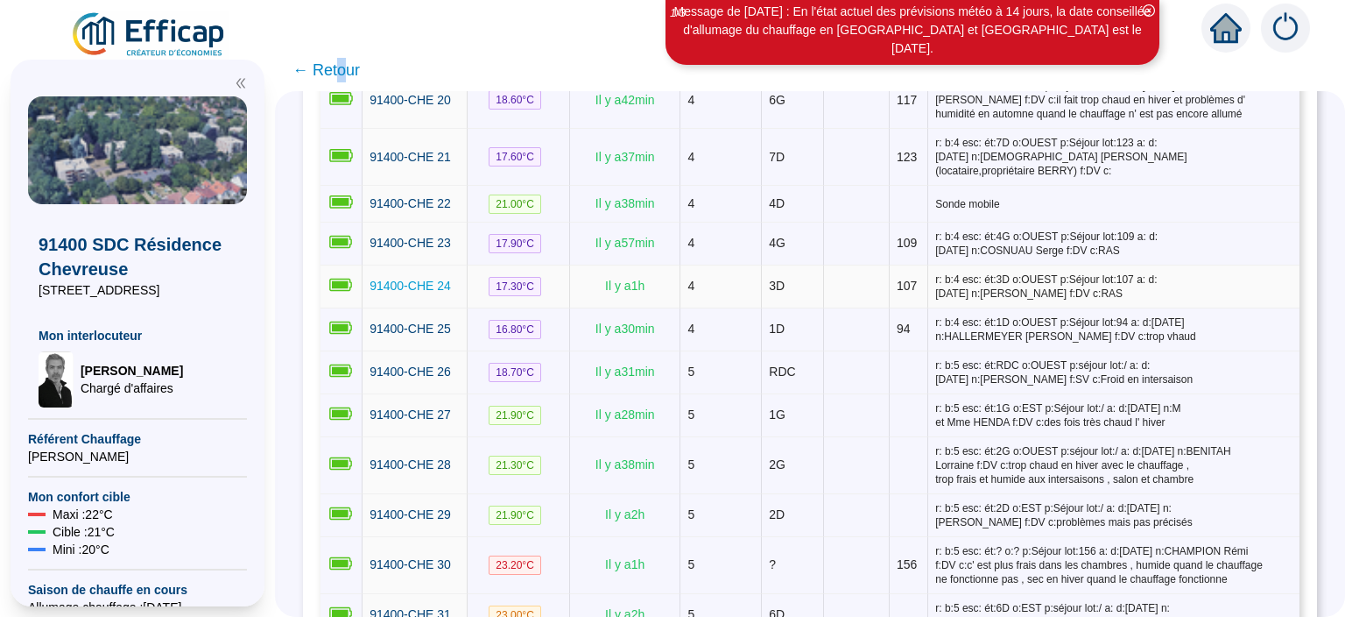
scroll to position [1249, 0]
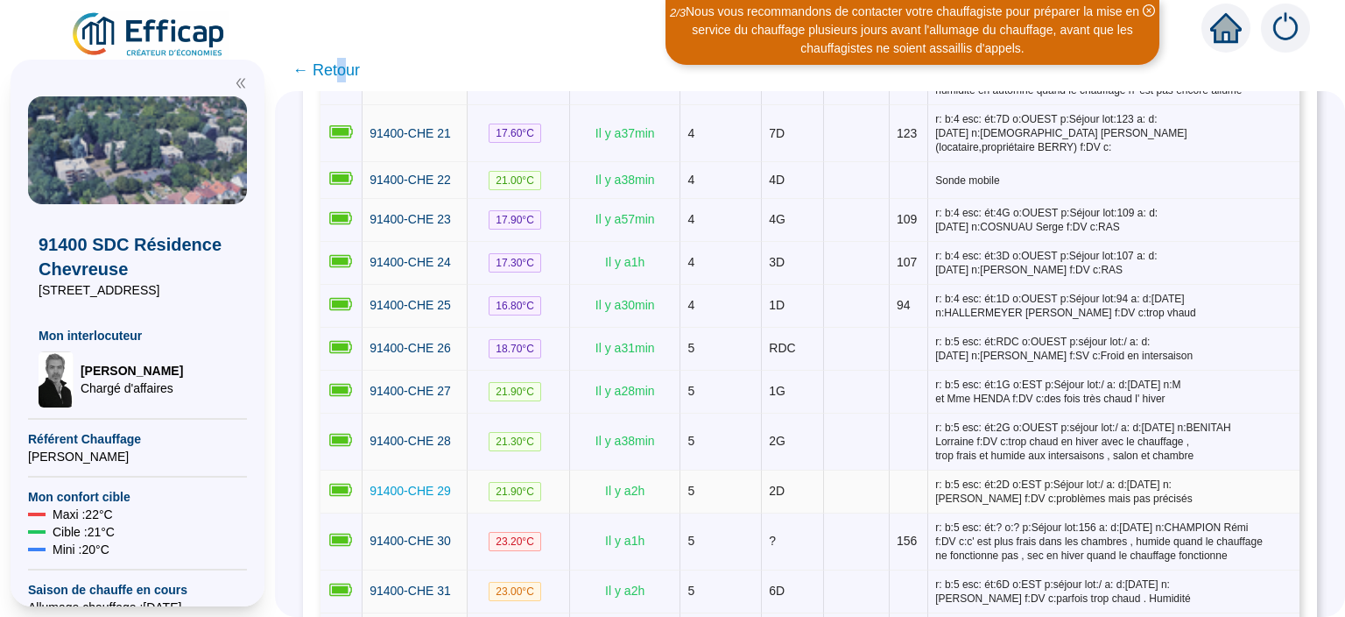
click at [396, 483] on span "91400-CHE 29" at bounding box center [410, 490] width 81 height 14
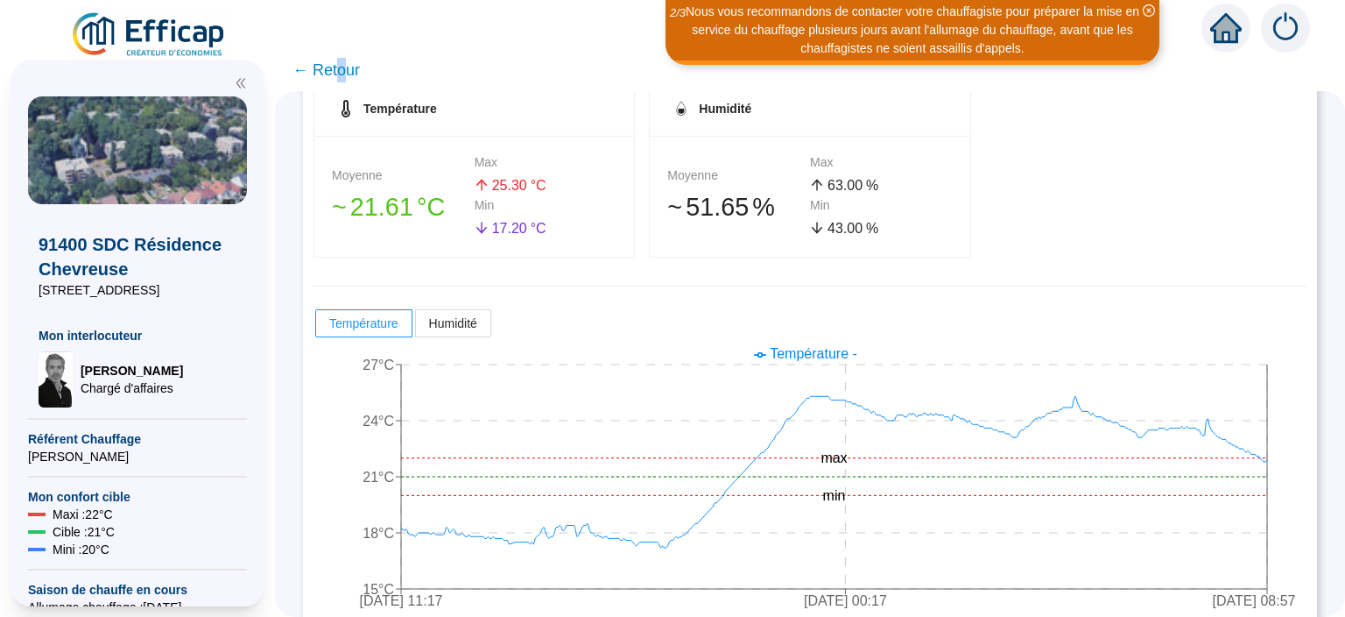
scroll to position [318, 0]
